Goal: Task Accomplishment & Management: Manage account settings

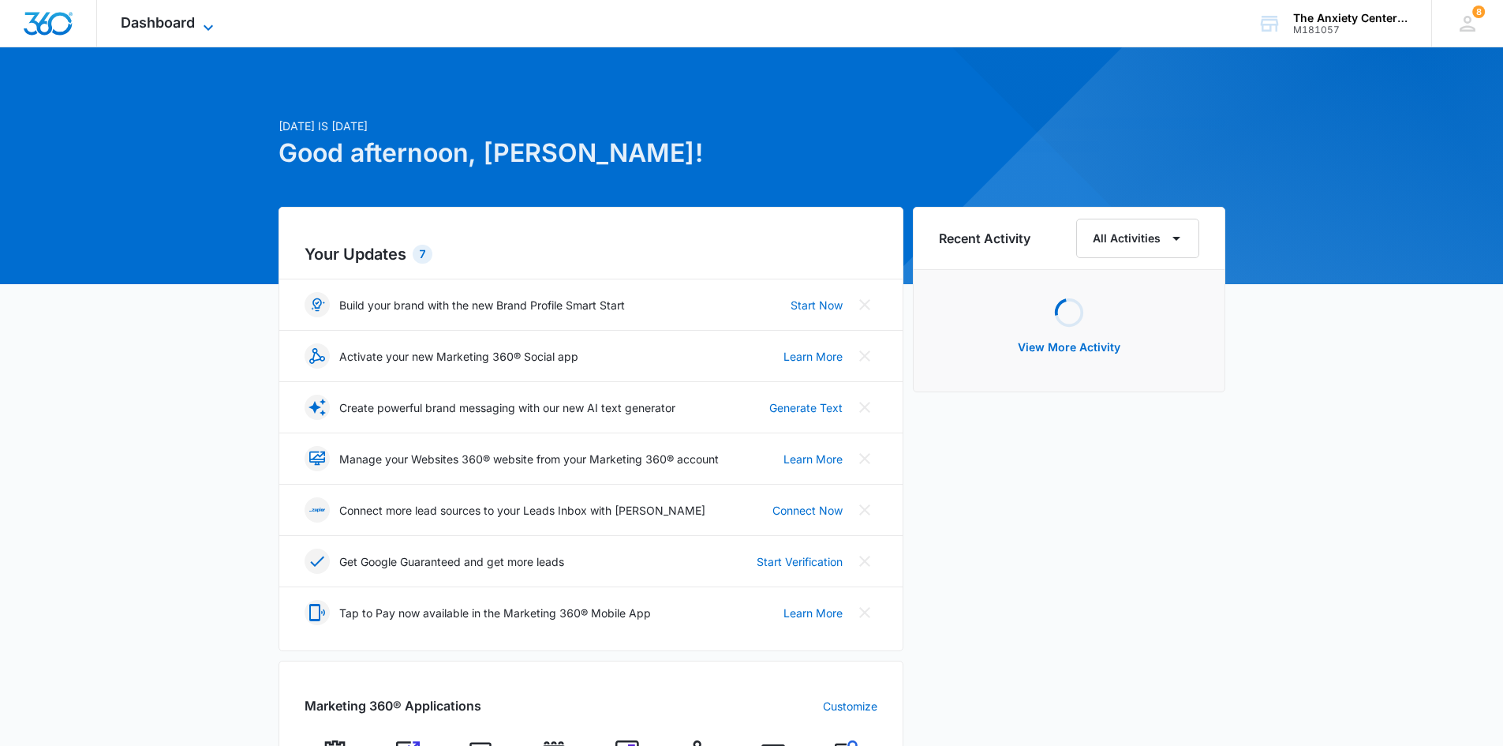
click at [211, 28] on icon at bounding box center [208, 27] width 19 height 19
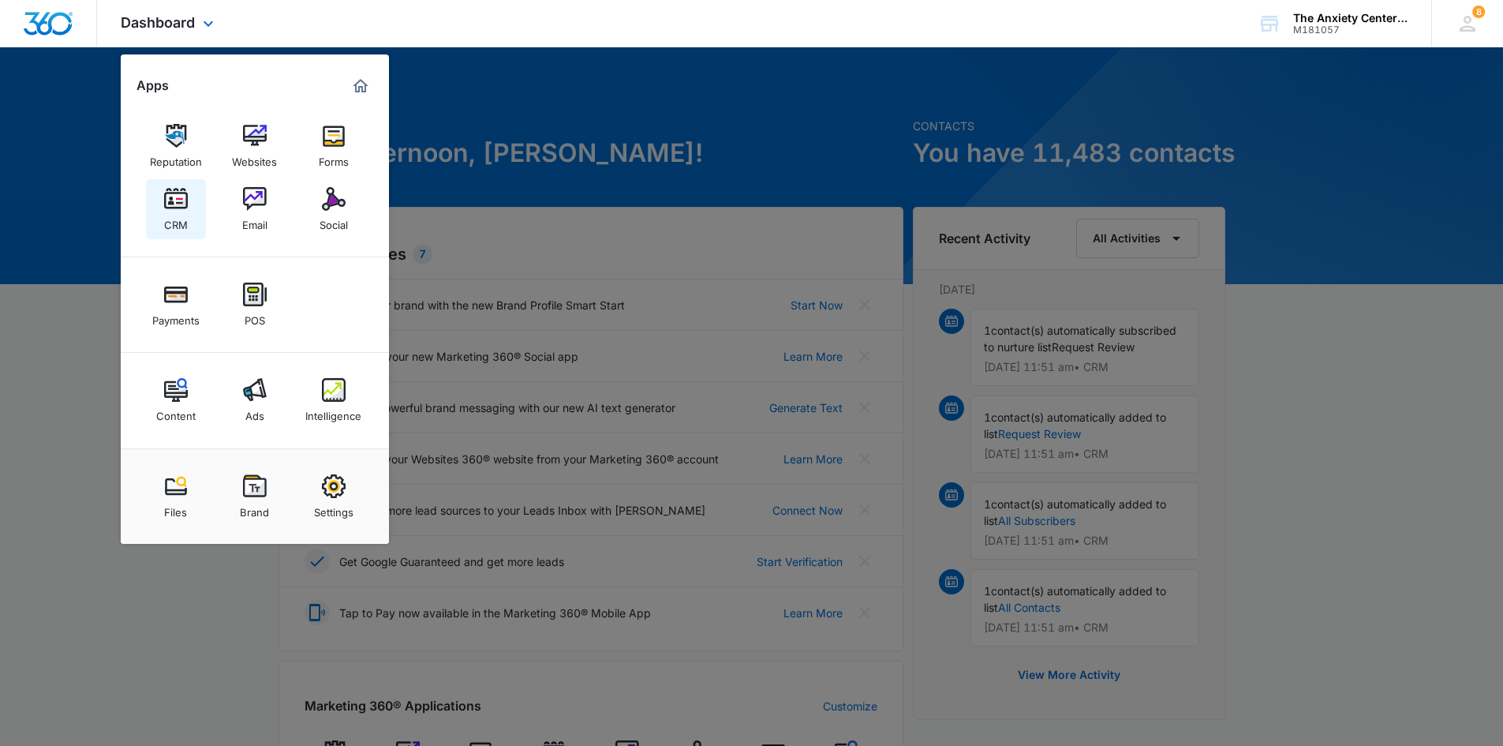
click at [179, 206] on img at bounding box center [176, 199] width 24 height 24
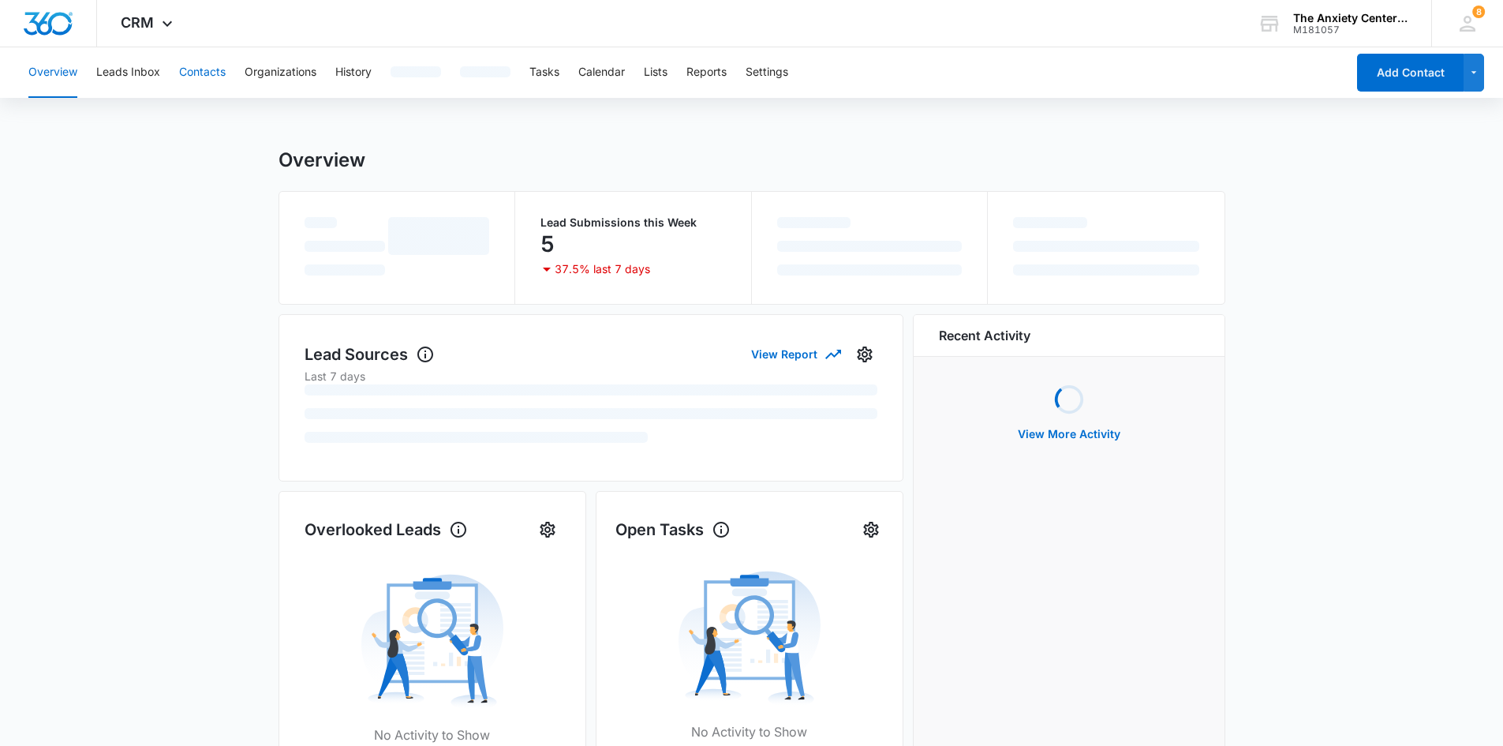
click at [200, 70] on button "Contacts" at bounding box center [202, 72] width 47 height 51
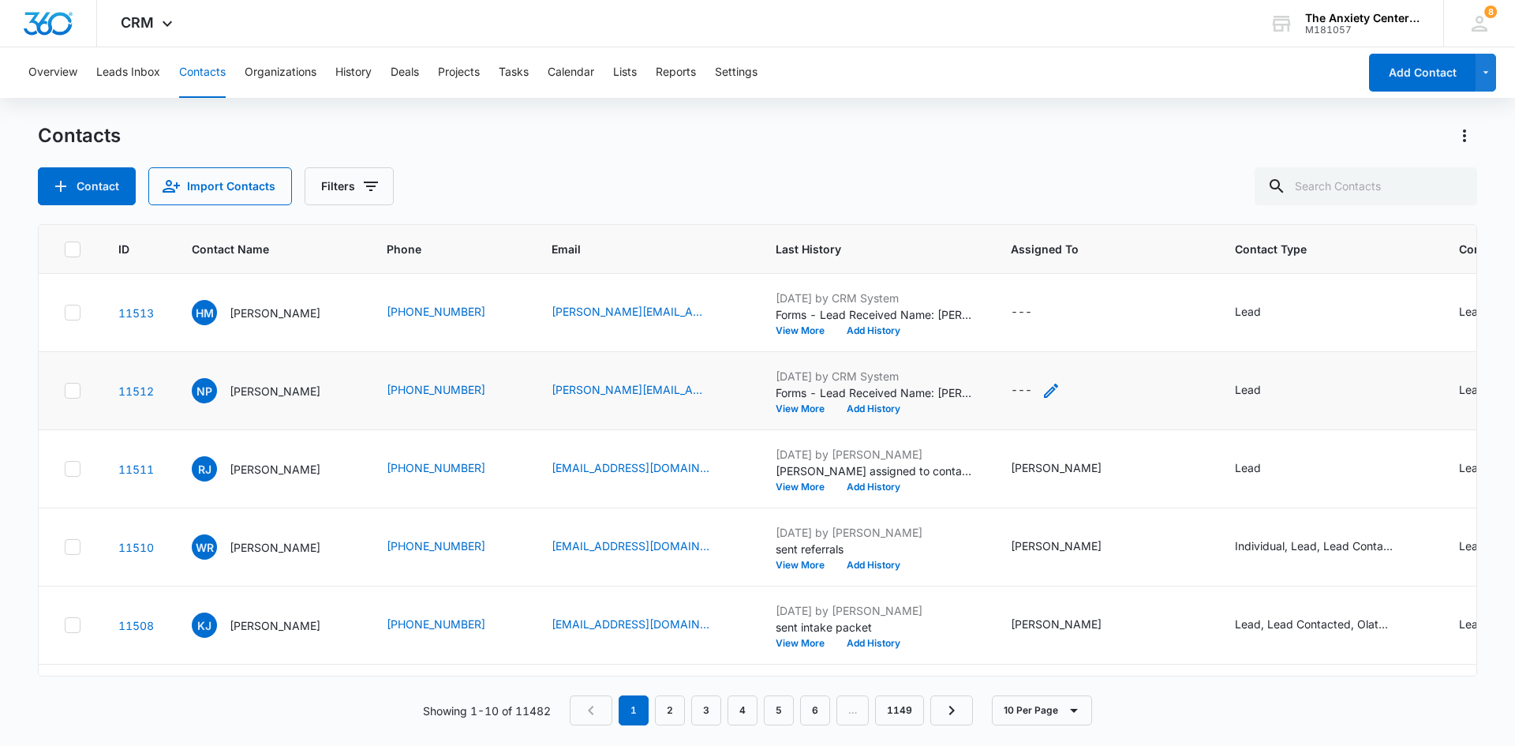
click at [1061, 389] on icon "Assigned To - - Select to Edit Field" at bounding box center [1051, 390] width 19 height 19
click at [1054, 286] on div at bounding box center [1030, 290] width 64 height 20
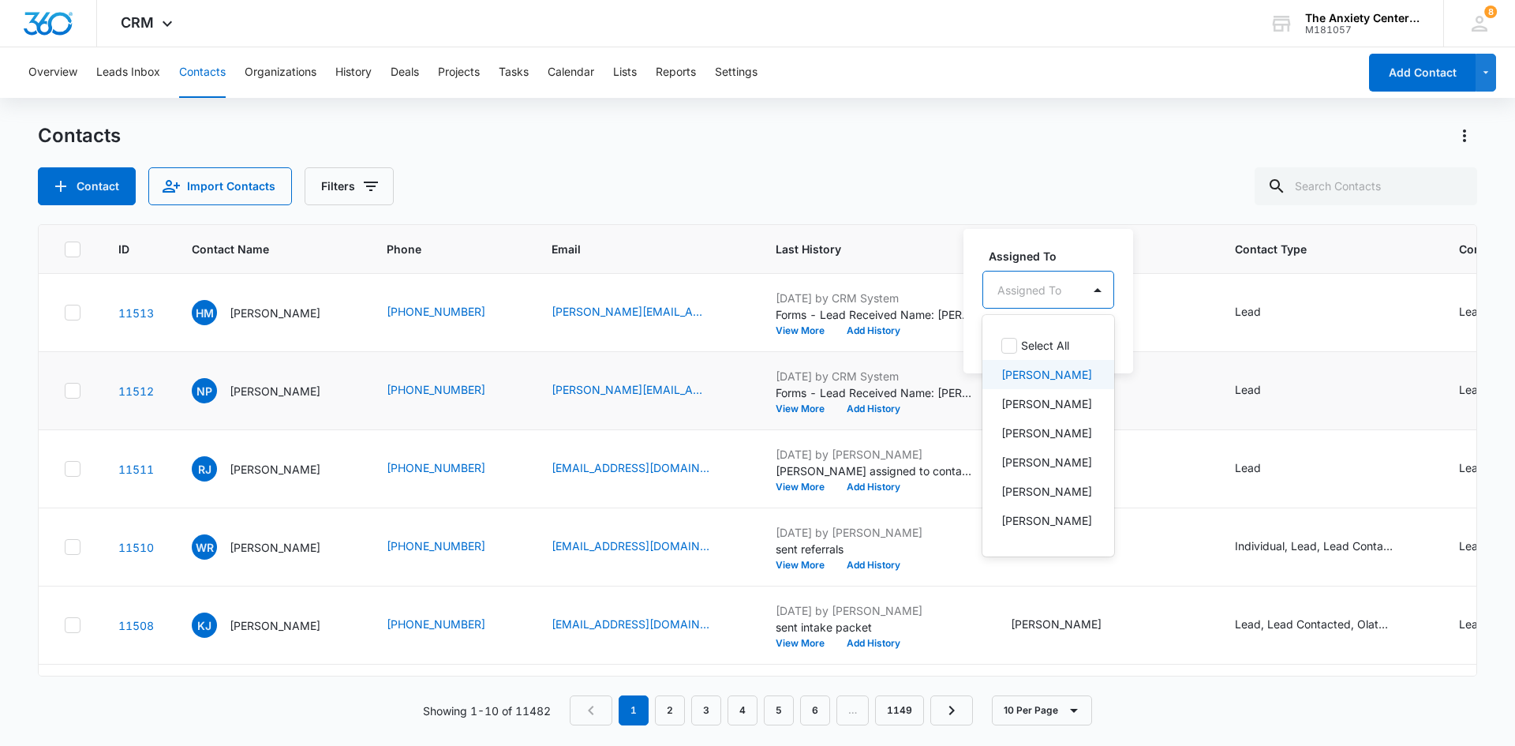
click at [1039, 375] on p "[PERSON_NAME]" at bounding box center [1047, 374] width 91 height 17
click at [1086, 245] on div "Assigned To option [PERSON_NAME], selected. 21 results available. Use Up and Do…" at bounding box center [1073, 300] width 218 height 146
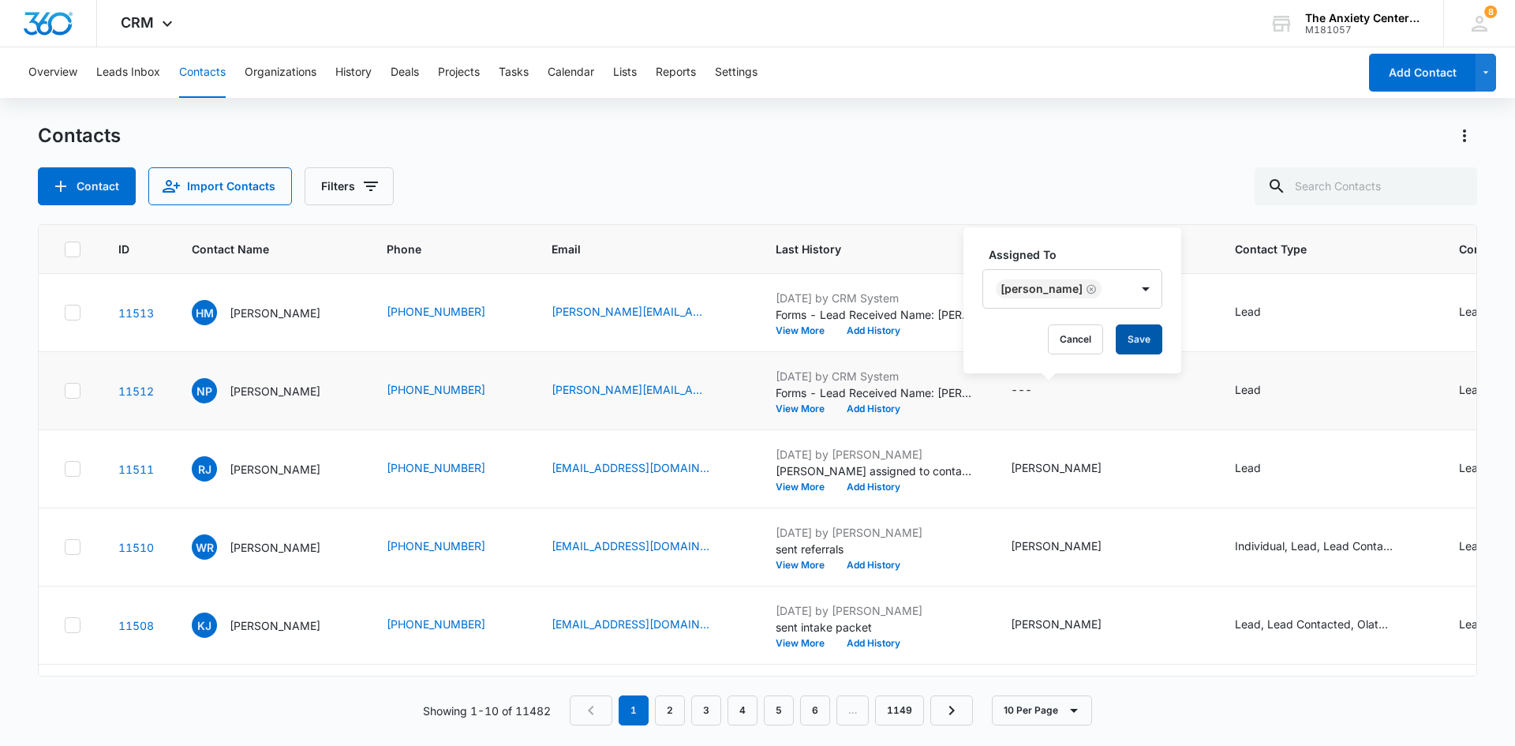
click at [1139, 339] on button "Save" at bounding box center [1139, 339] width 47 height 30
click at [1061, 313] on icon "Assigned To - - Select to Edit Field" at bounding box center [1051, 312] width 19 height 19
click at [1058, 211] on div at bounding box center [1030, 212] width 64 height 20
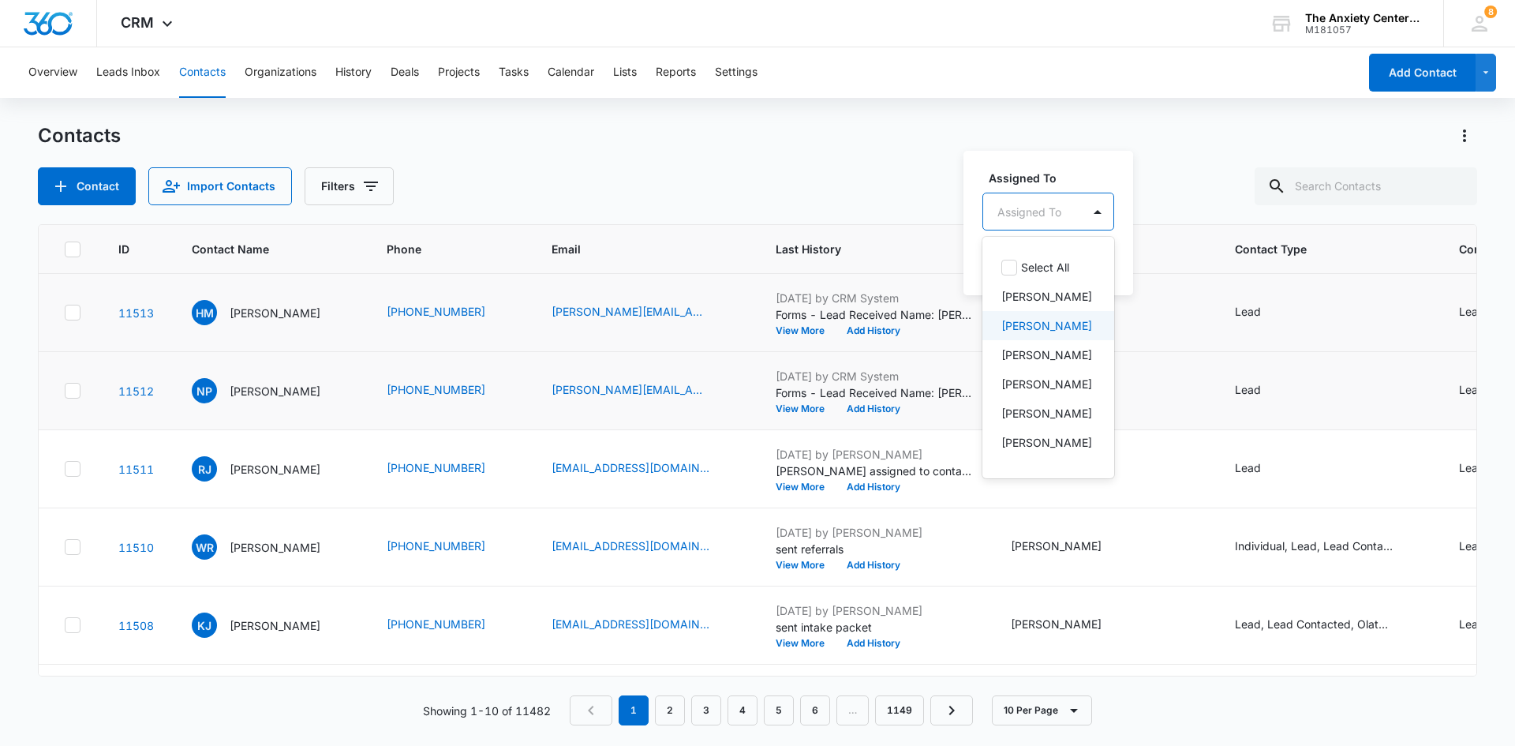
click at [1088, 323] on div "[PERSON_NAME]" at bounding box center [1049, 325] width 132 height 29
click at [1104, 169] on label "Assigned To" at bounding box center [1079, 176] width 180 height 17
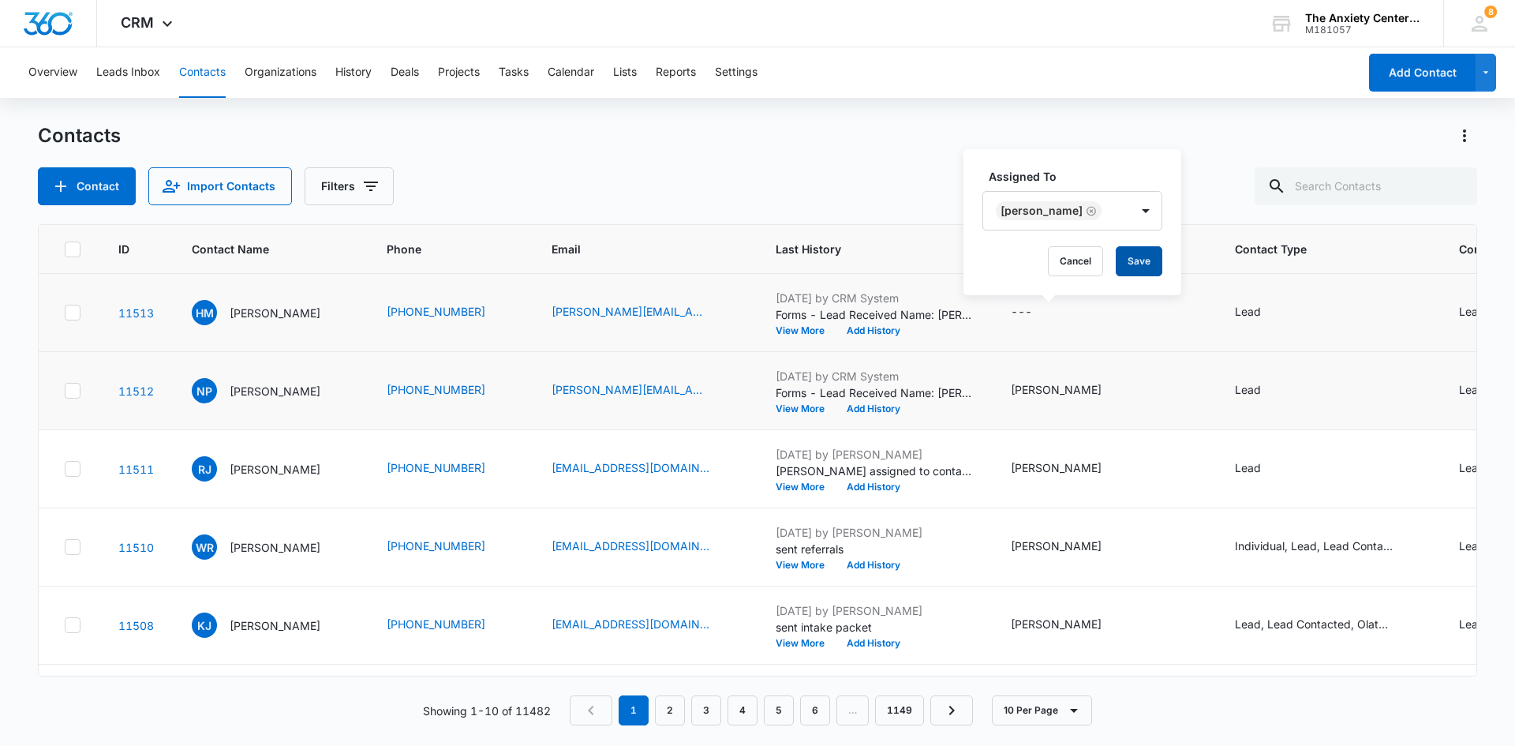
click at [1148, 262] on button "Save" at bounding box center [1139, 261] width 47 height 30
click at [160, 21] on icon at bounding box center [167, 27] width 19 height 19
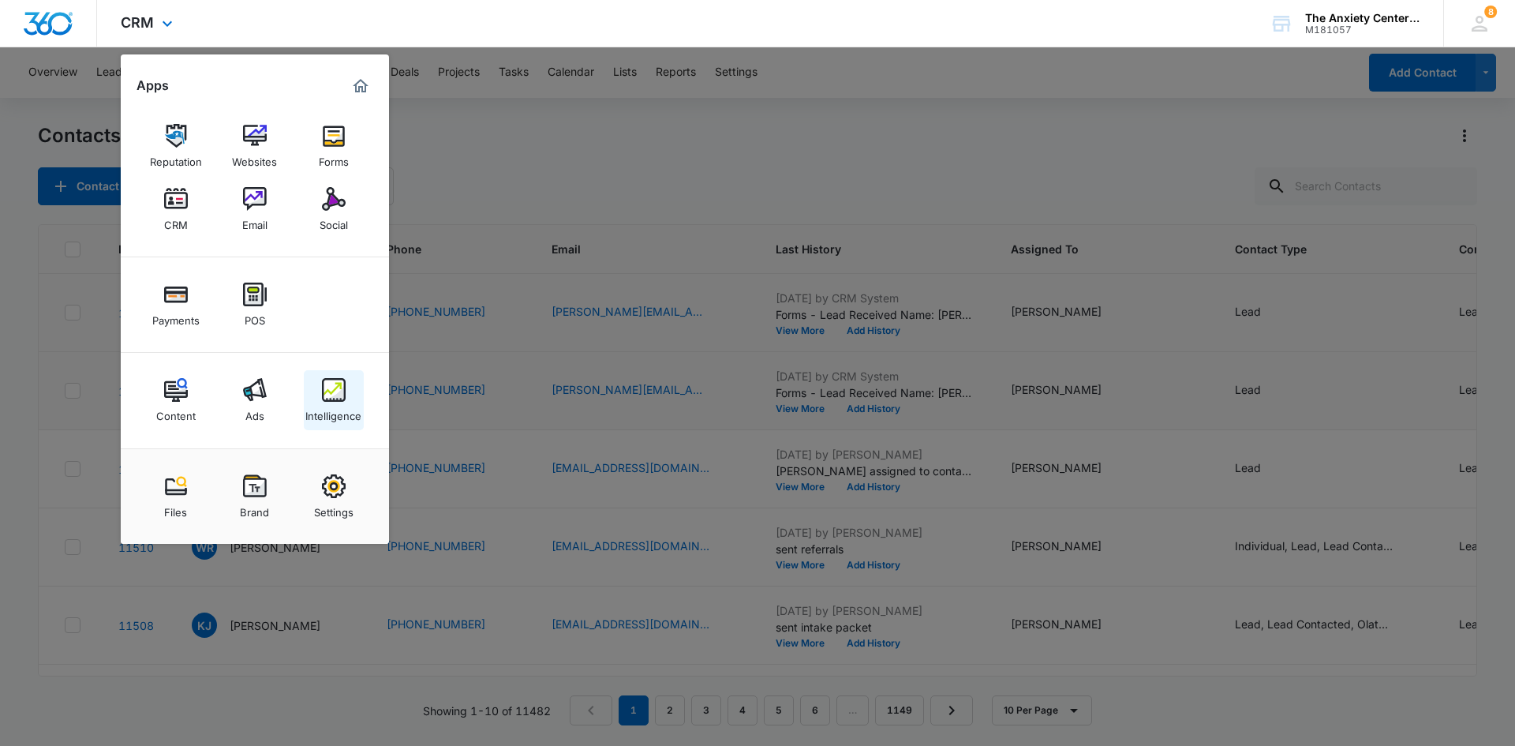
click at [336, 395] on img at bounding box center [334, 390] width 24 height 24
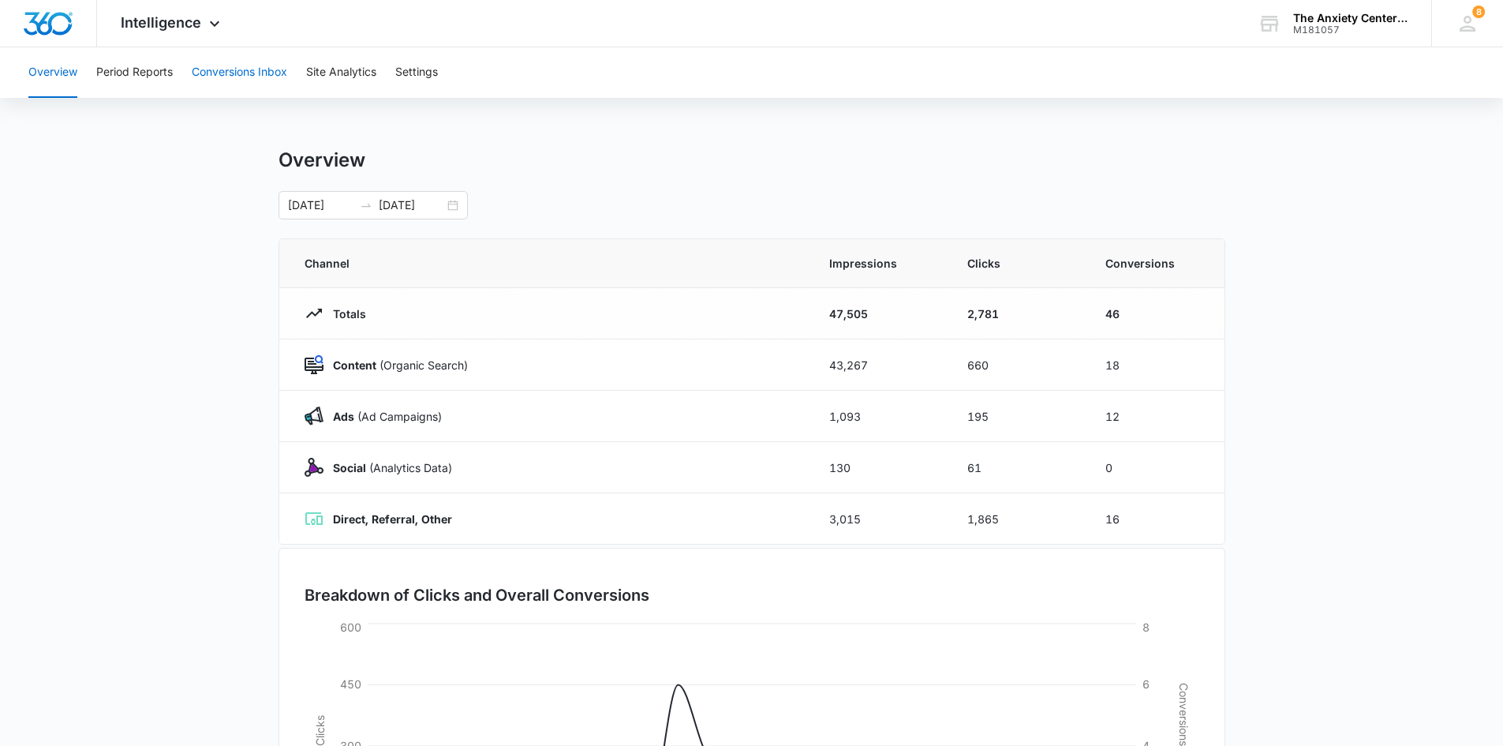
click at [226, 73] on button "Conversions Inbox" at bounding box center [239, 72] width 95 height 51
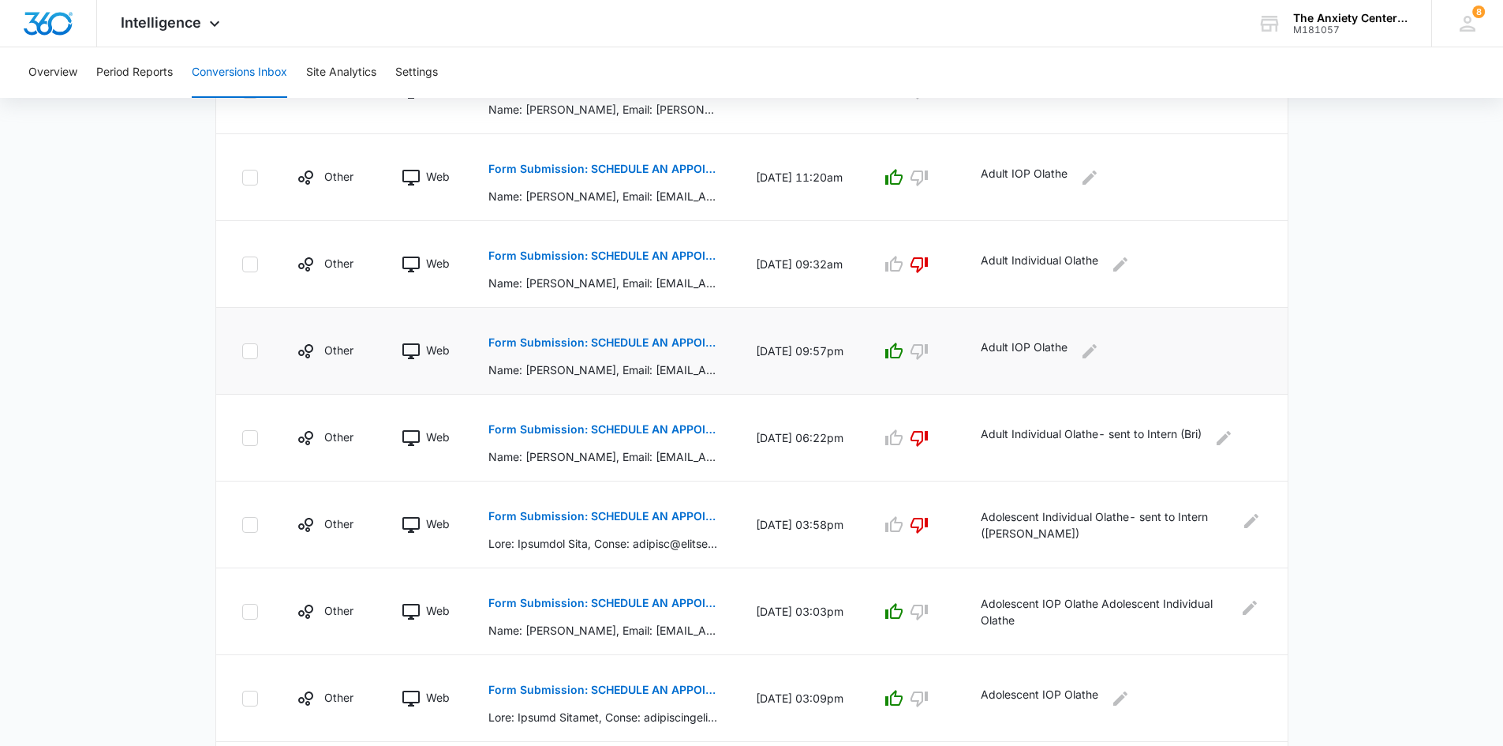
scroll to position [552, 0]
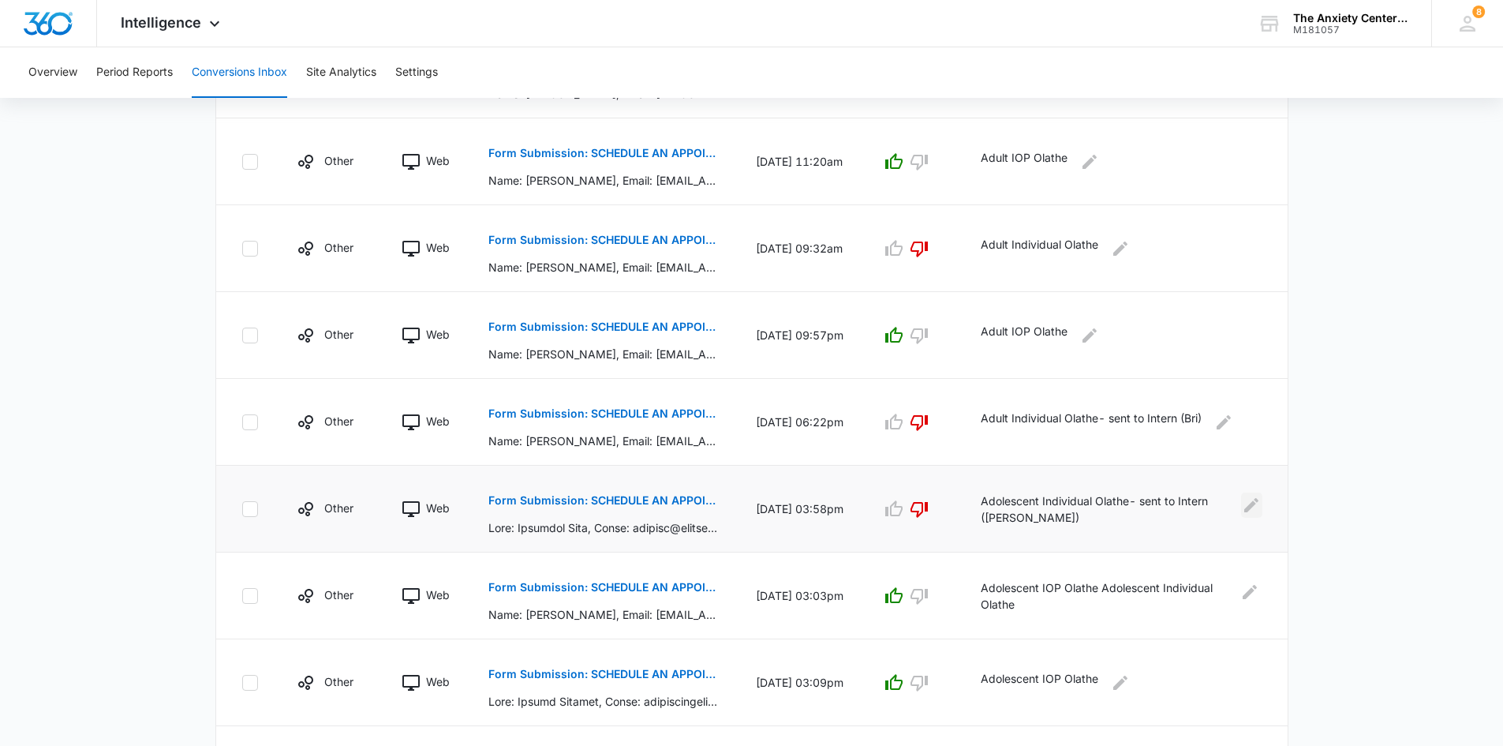
click at [1254, 508] on icon "Edit Comments" at bounding box center [1251, 505] width 19 height 19
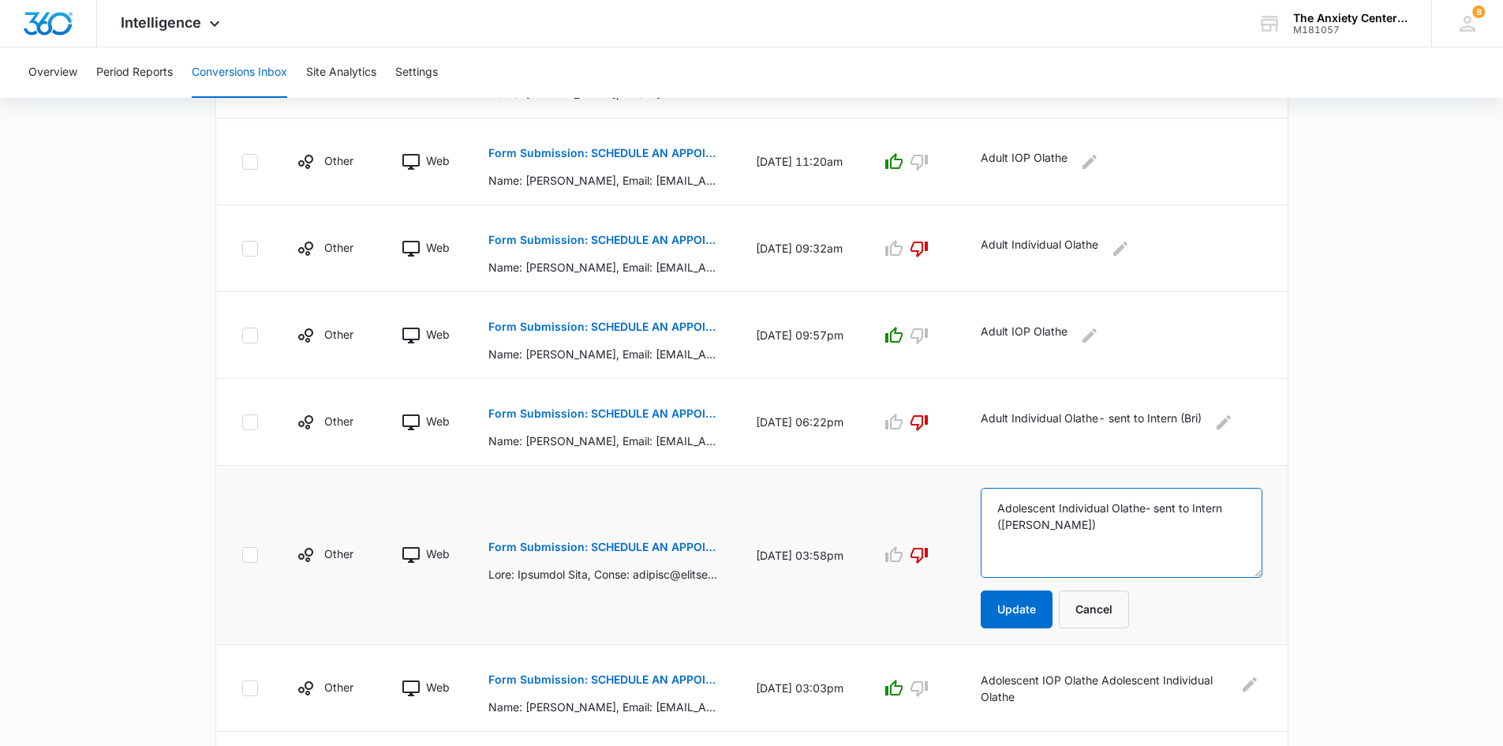
drag, startPoint x: 1035, startPoint y: 507, endPoint x: 1165, endPoint y: 507, distance: 130.2
click at [1165, 507] on textarea "Adolescent Individual Olathe- sent to Intern ([PERSON_NAME])" at bounding box center [1122, 533] width 282 height 90
click at [1121, 616] on button "Cancel" at bounding box center [1094, 609] width 70 height 38
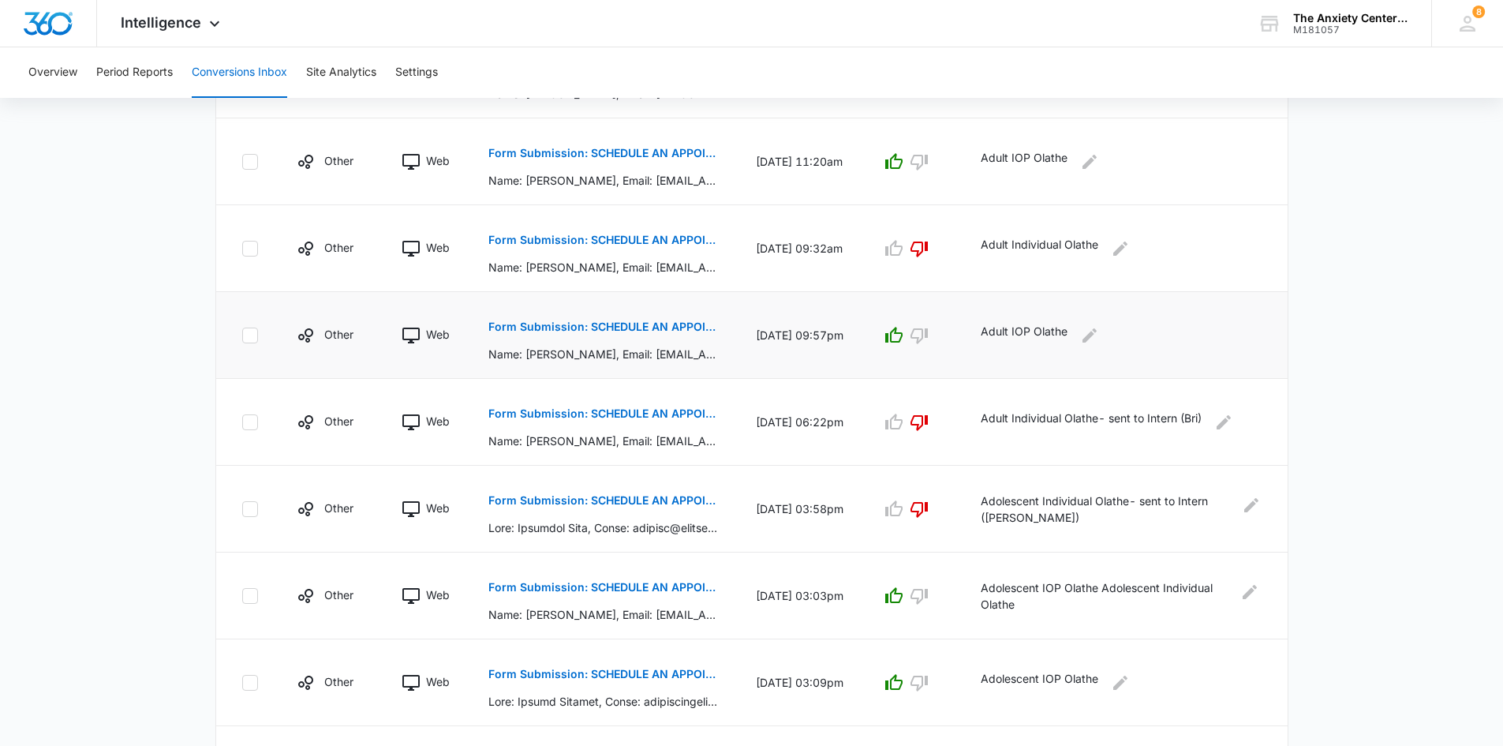
scroll to position [158, 0]
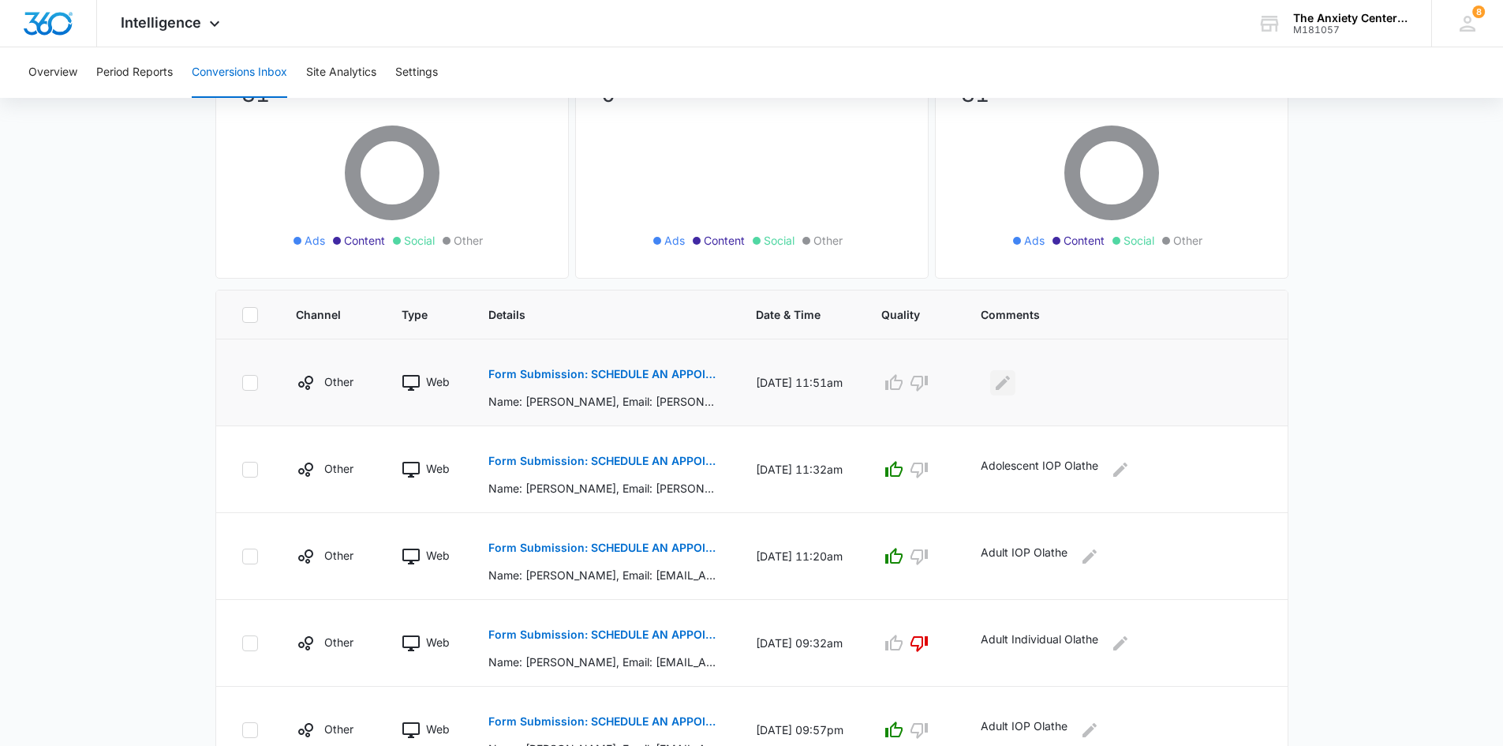
click at [1010, 379] on icon "Edit Comments" at bounding box center [1003, 382] width 14 height 14
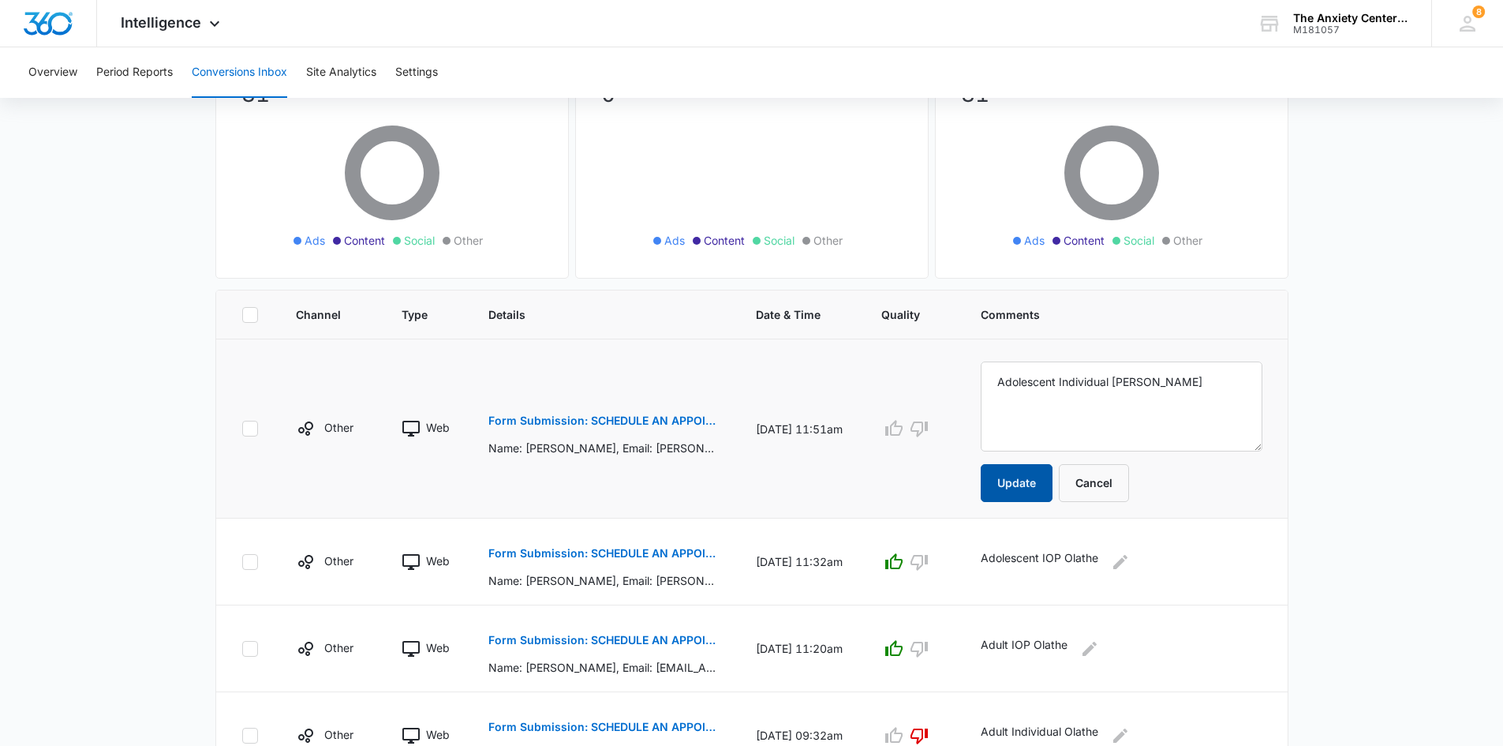
type textarea "Adolescent Individual [PERSON_NAME]"
click at [1032, 478] on button "Update" at bounding box center [1017, 483] width 72 height 38
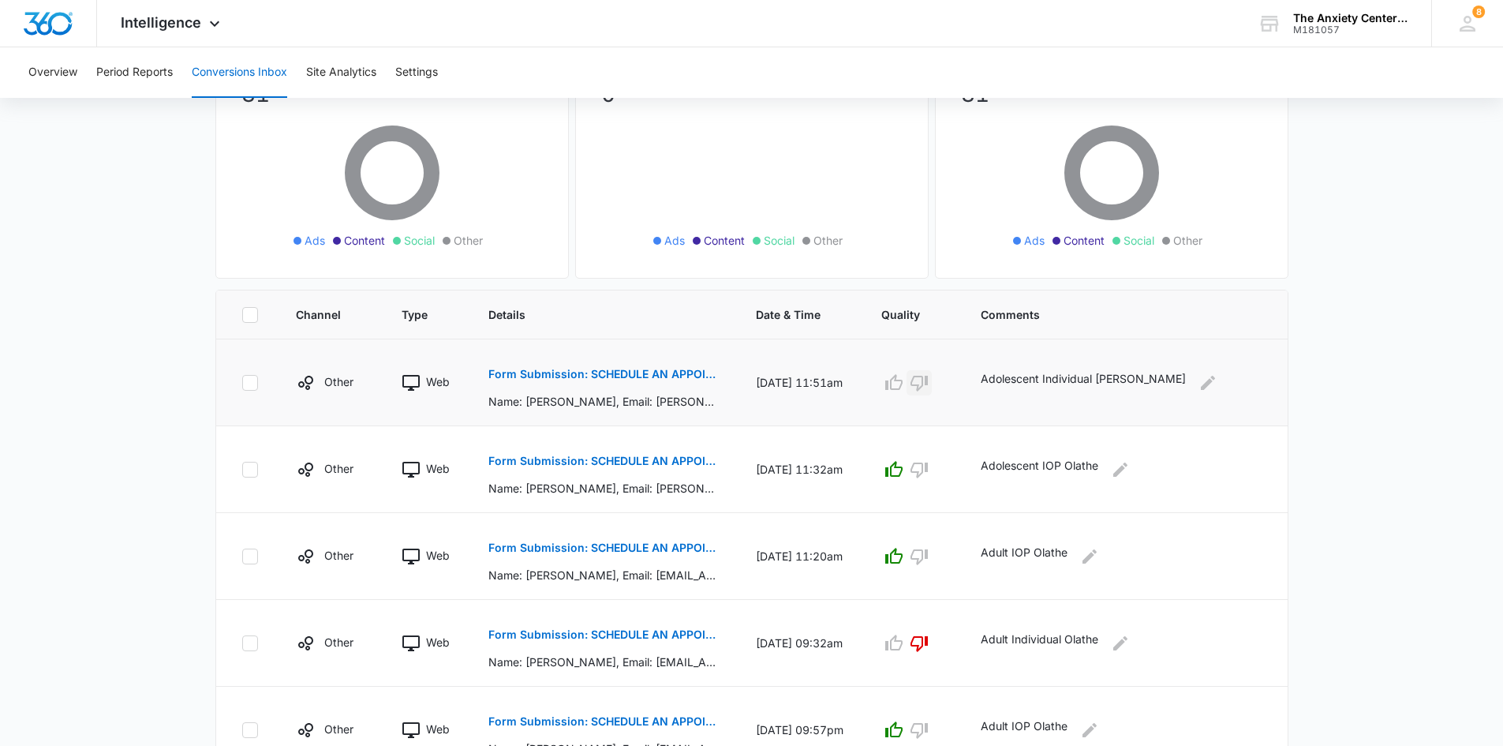
click at [929, 380] on icon "button" at bounding box center [919, 382] width 19 height 19
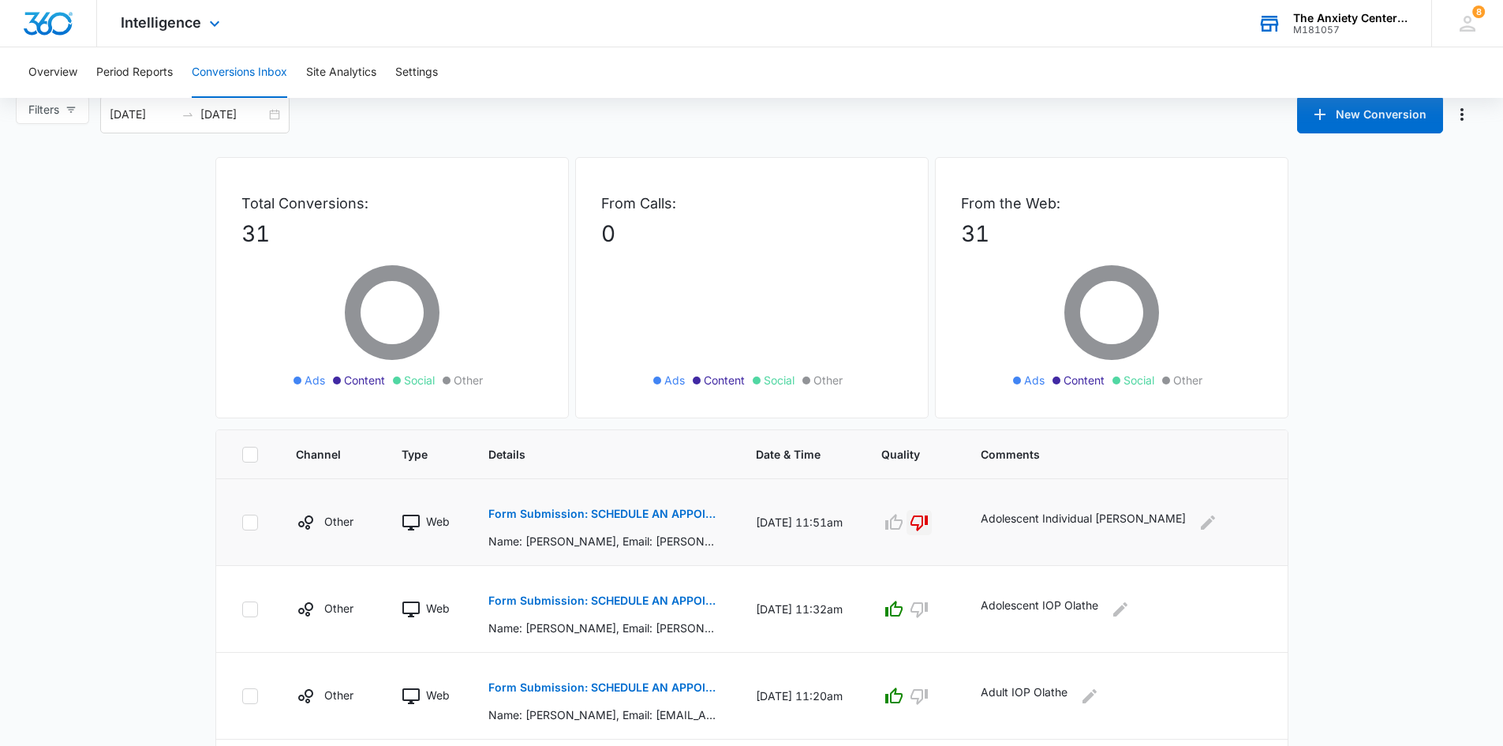
scroll to position [0, 0]
